Goal: Find specific page/section: Find specific page/section

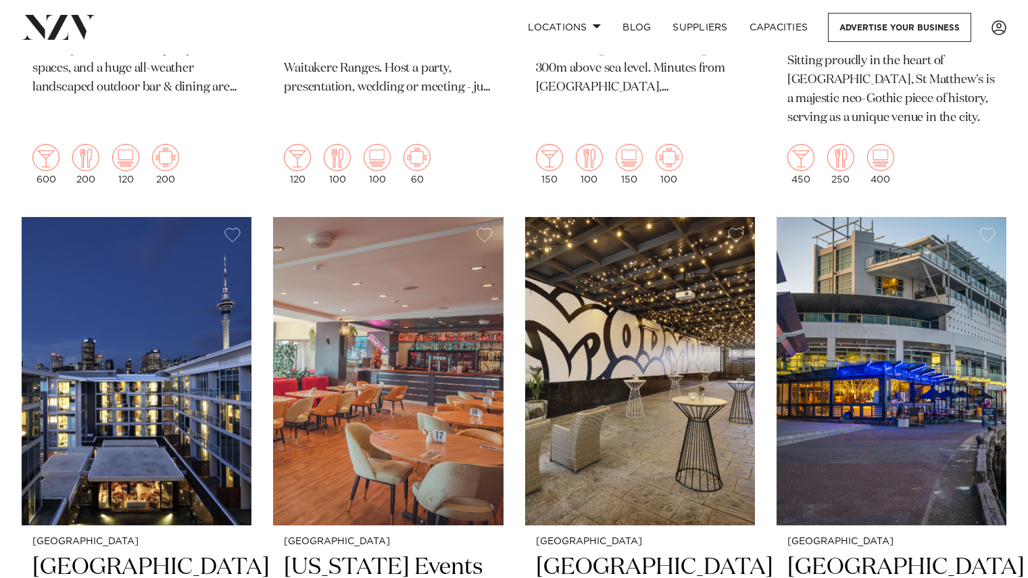
scroll to position [2379, 0]
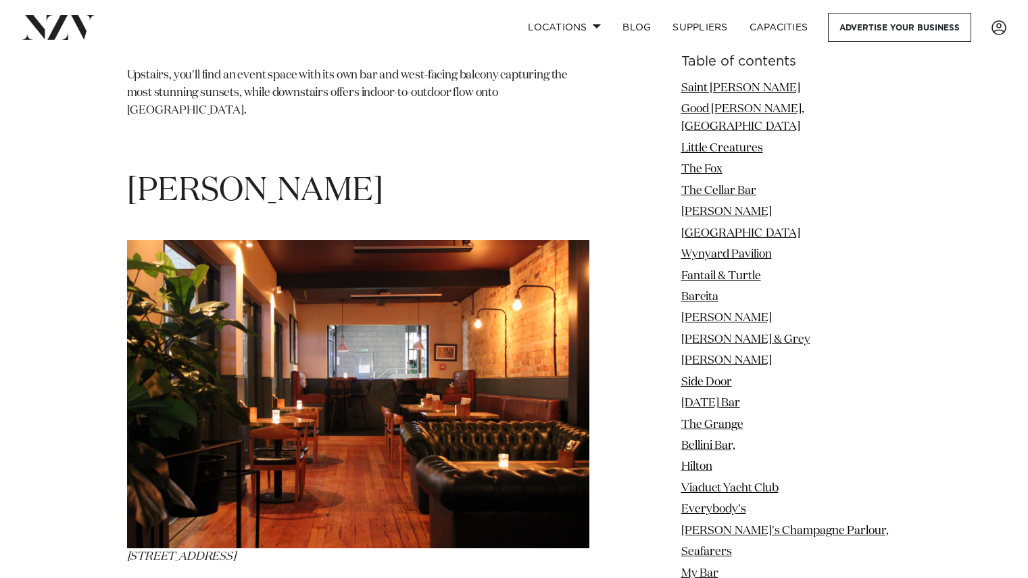
scroll to position [8727, 0]
click at [182, 176] on span "[PERSON_NAME]" at bounding box center [255, 192] width 256 height 32
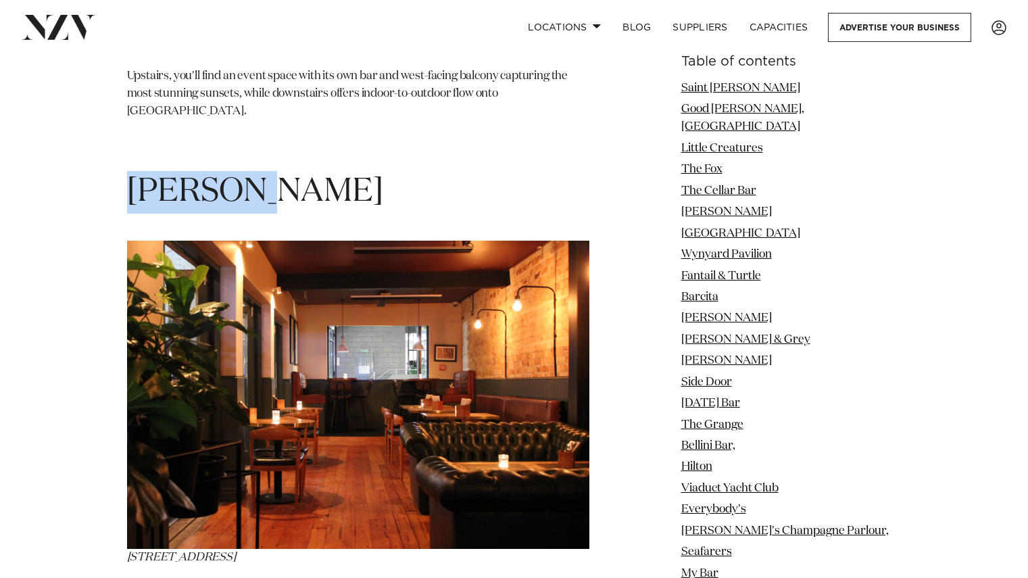
click at [182, 176] on span "[PERSON_NAME]" at bounding box center [255, 192] width 256 height 32
copy span "[PERSON_NAME]"
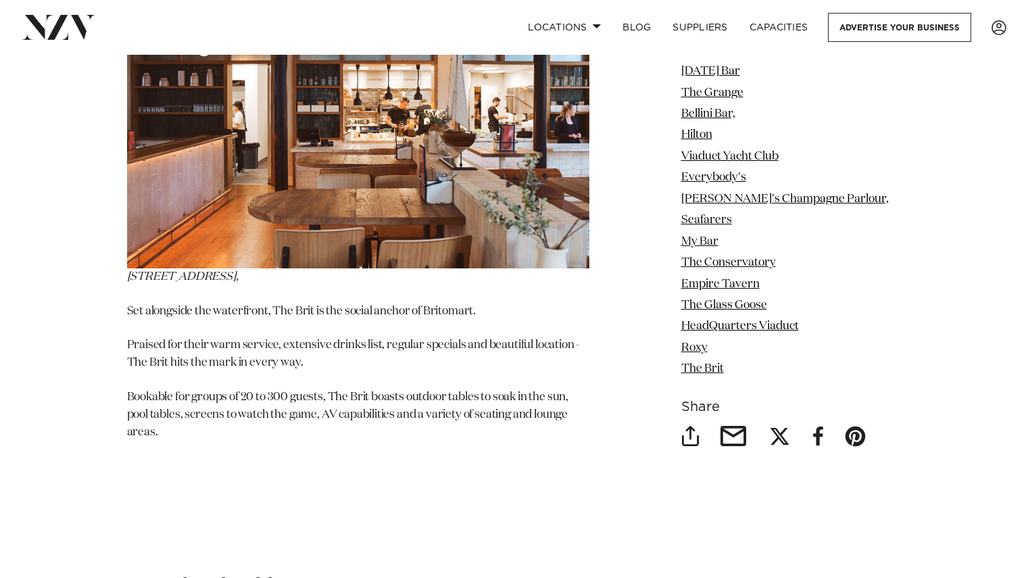
scroll to position [18147, 0]
